Goal: Transaction & Acquisition: Subscribe to service/newsletter

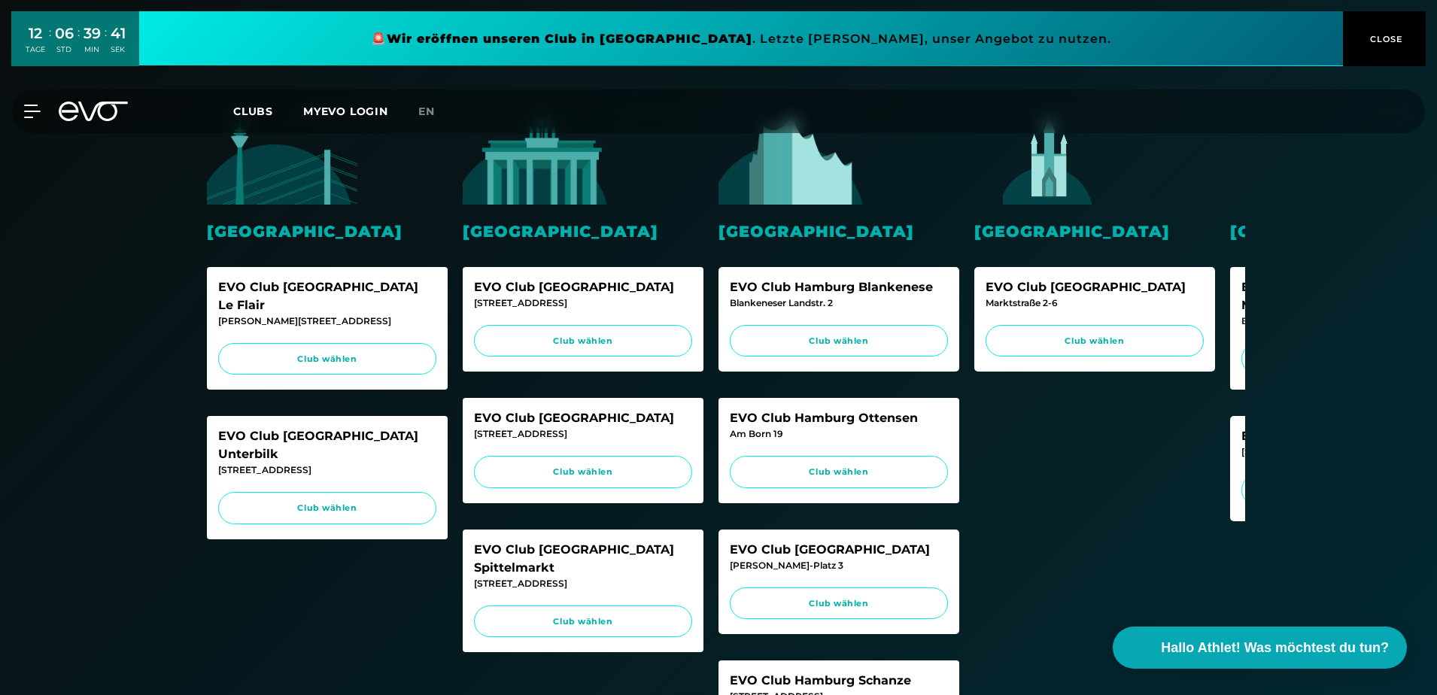
scroll to position [346, 0]
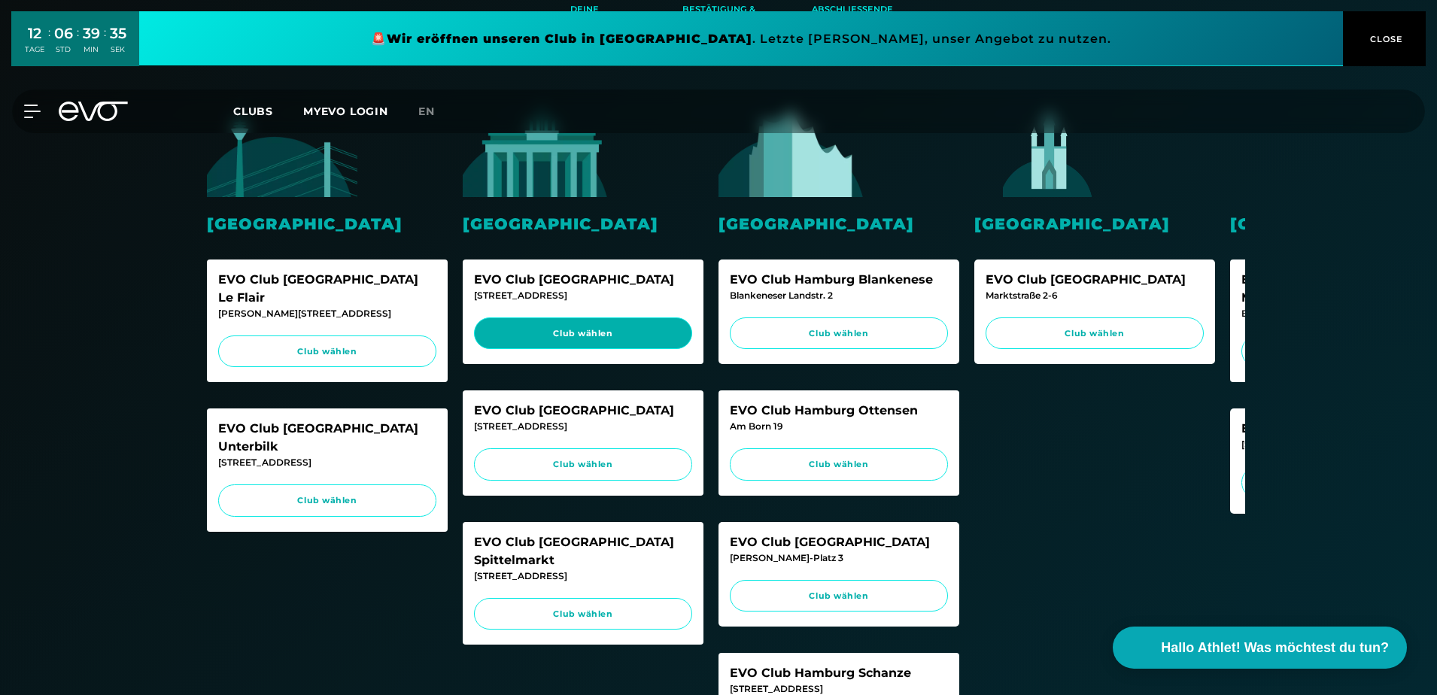
click at [583, 334] on span "Club wählen" at bounding box center [583, 333] width 190 height 13
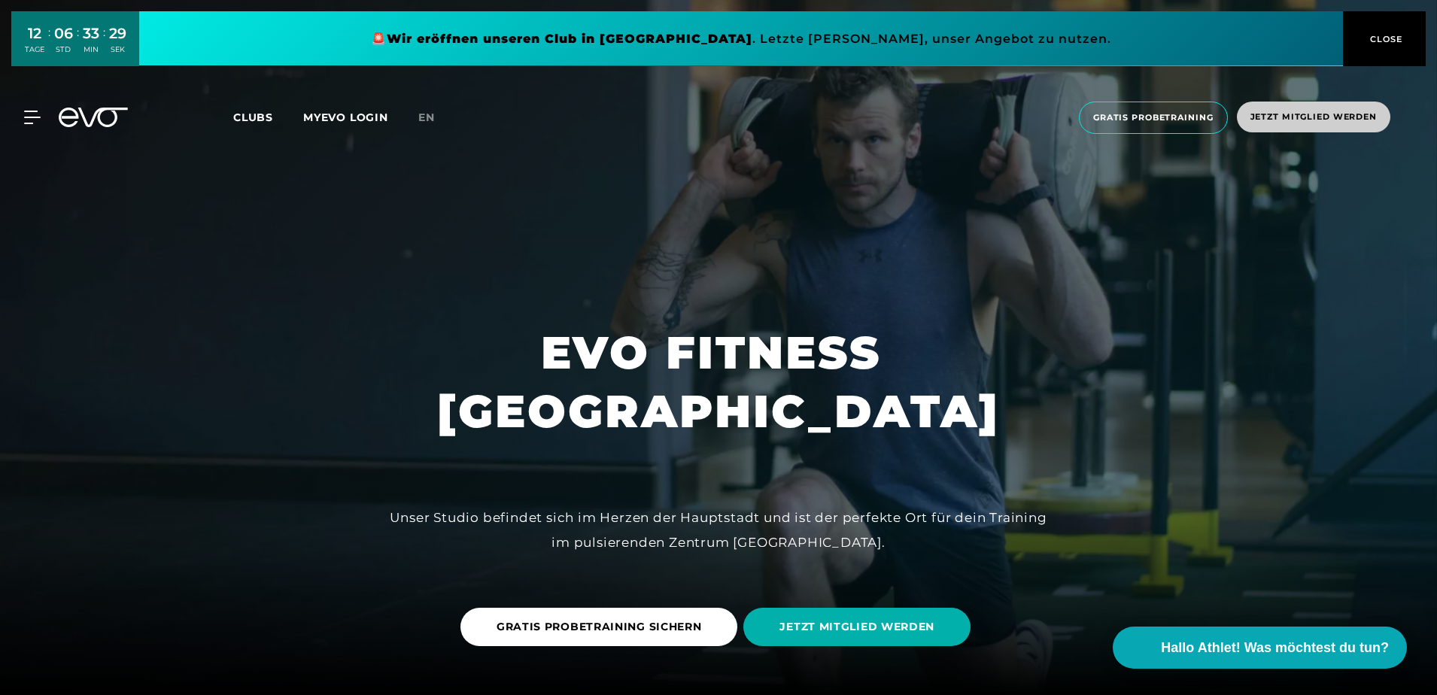
click at [1337, 114] on span "Jetzt Mitglied werden" at bounding box center [1314, 117] width 126 height 13
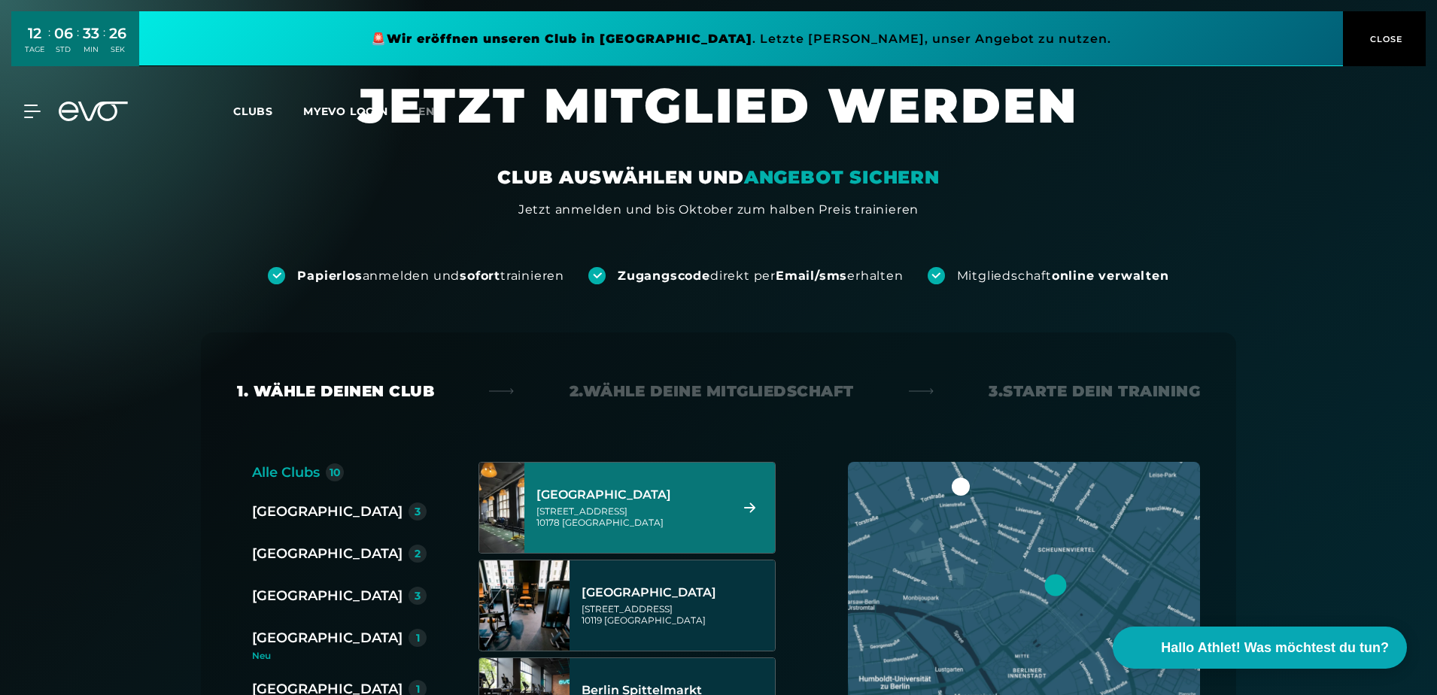
click at [616, 503] on div "[GEOGRAPHIC_DATA][STREET_ADDRESS]" at bounding box center [631, 508] width 189 height 66
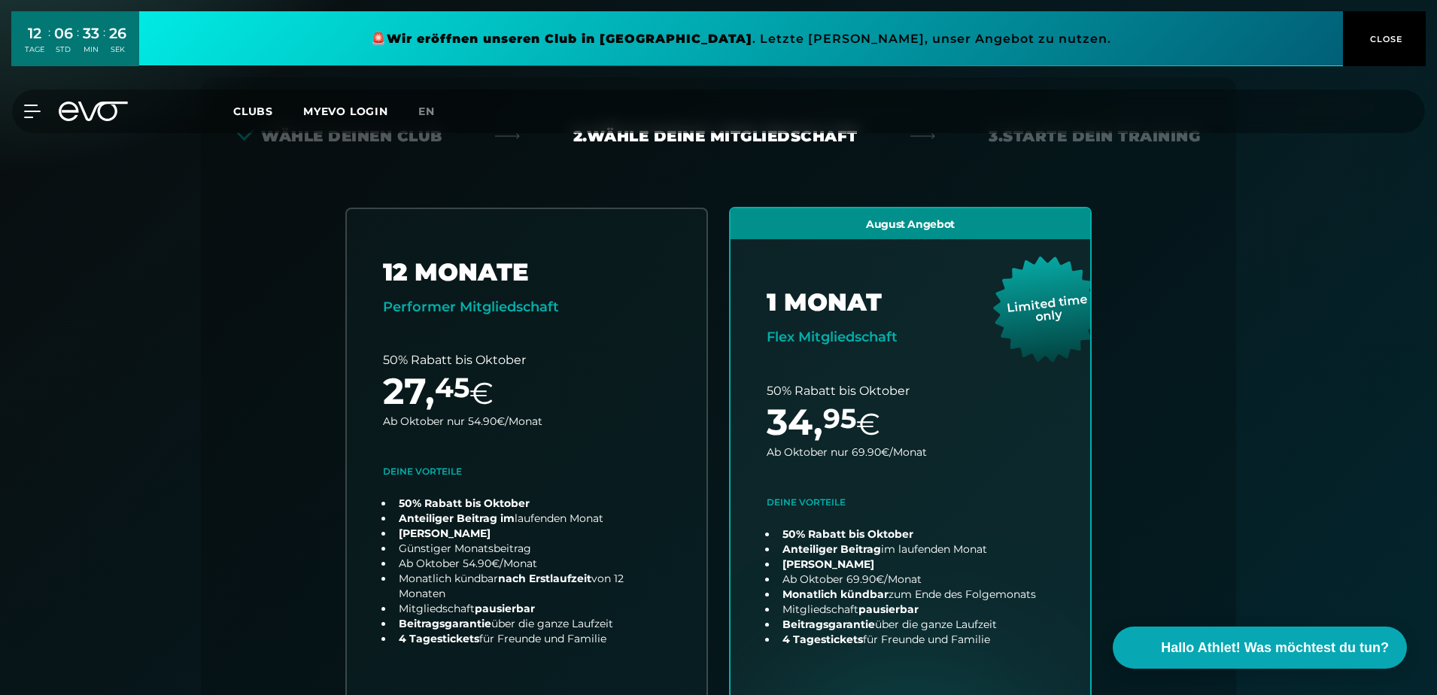
scroll to position [333, 0]
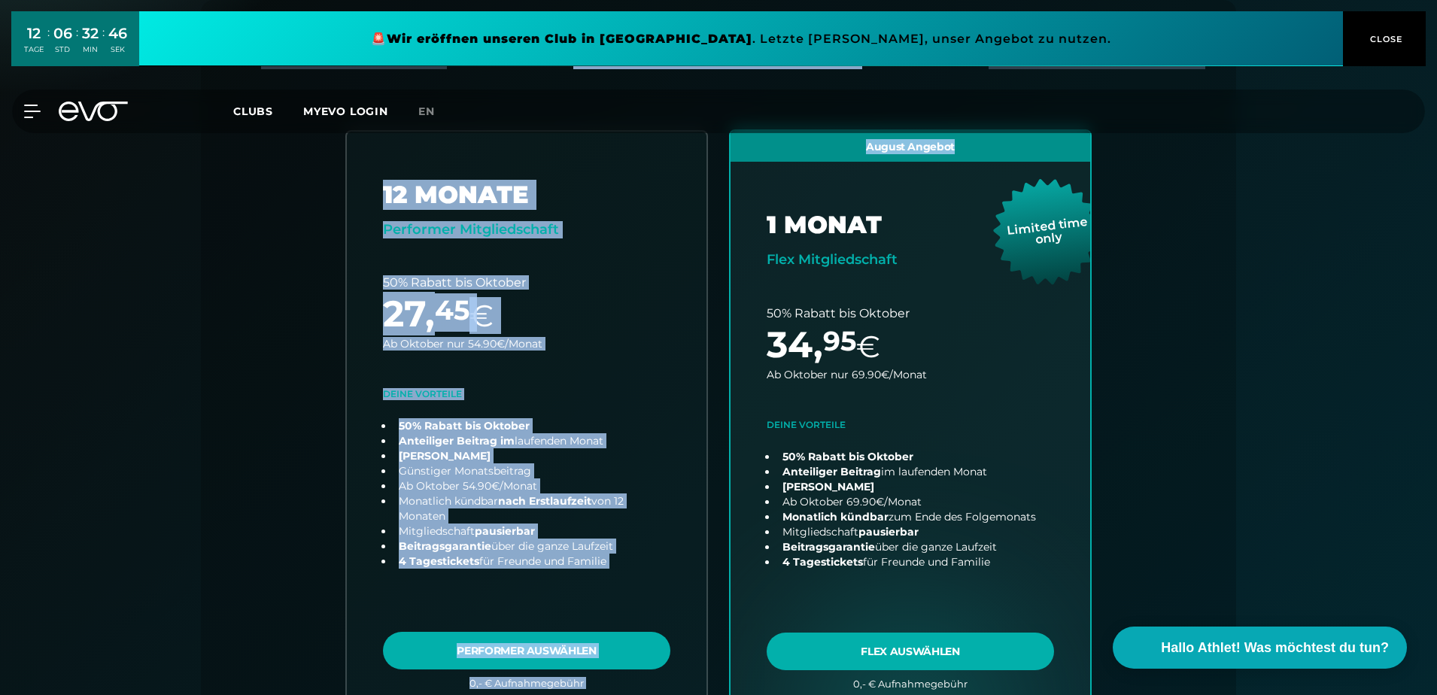
drag, startPoint x: 1436, startPoint y: 87, endPoint x: 1441, endPoint y: 135, distance: 49.2
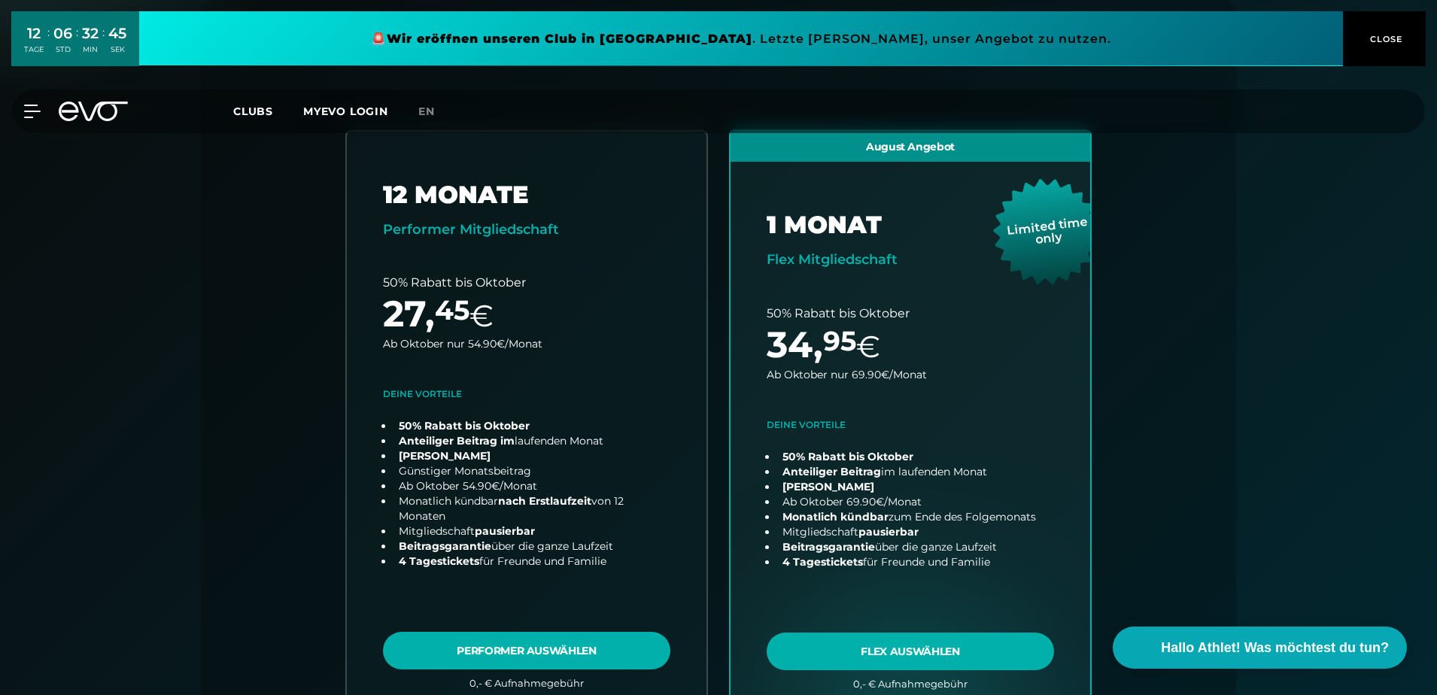
drag, startPoint x: 1441, startPoint y: 135, endPoint x: 1334, endPoint y: 273, distance: 174.3
click at [1334, 273] on div "Papierlos anmelden und sofort trainieren Zugangscode direkt per Email/sms erhal…" at bounding box center [718, 472] width 1437 height 1173
drag, startPoint x: 1184, startPoint y: 455, endPoint x: 1187, endPoint y: 430, distance: 25.8
click at [1187, 430] on div "Alle Clubs 10 [GEOGRAPHIC_DATA] 3 [GEOGRAPHIC_DATA] 2 [GEOGRAPHIC_DATA] 3 [GEOG…" at bounding box center [718, 439] width 963 height 620
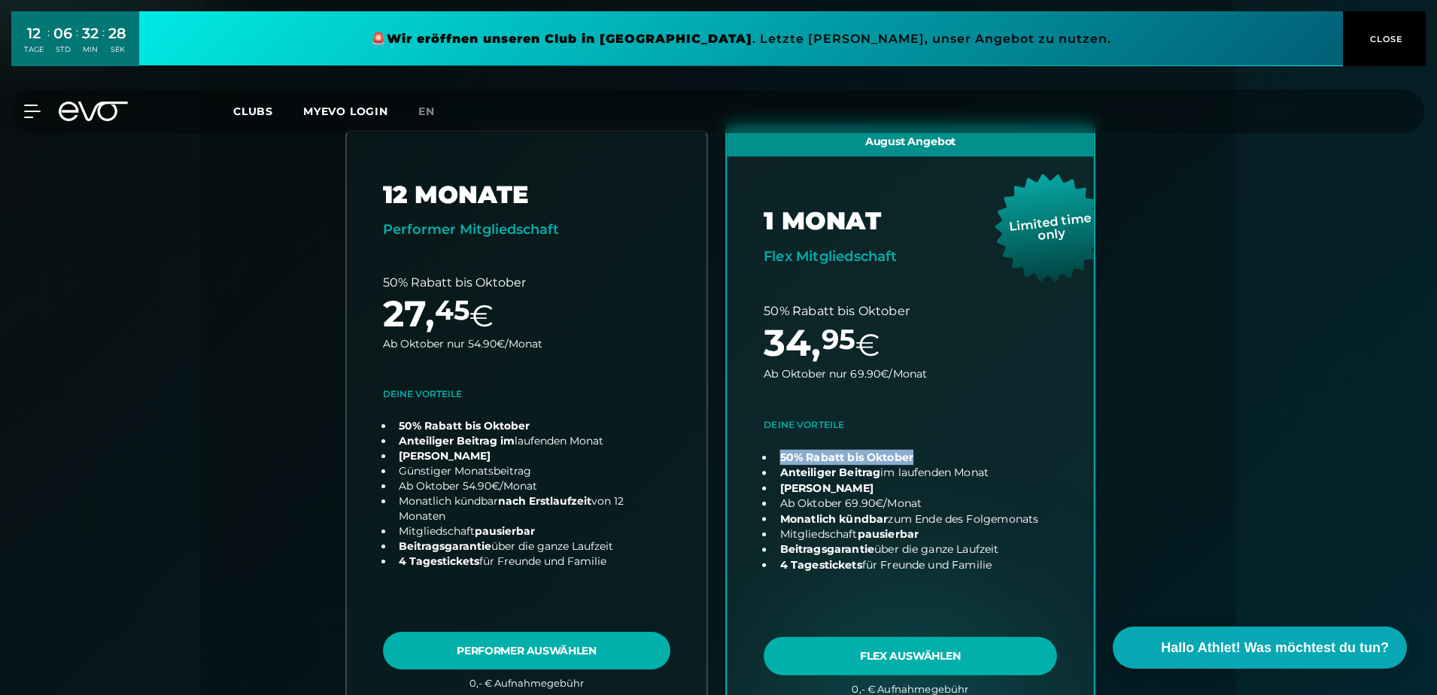
click at [937, 657] on link "choose plan" at bounding box center [910, 421] width 367 height 592
